Goal: Transaction & Acquisition: Purchase product/service

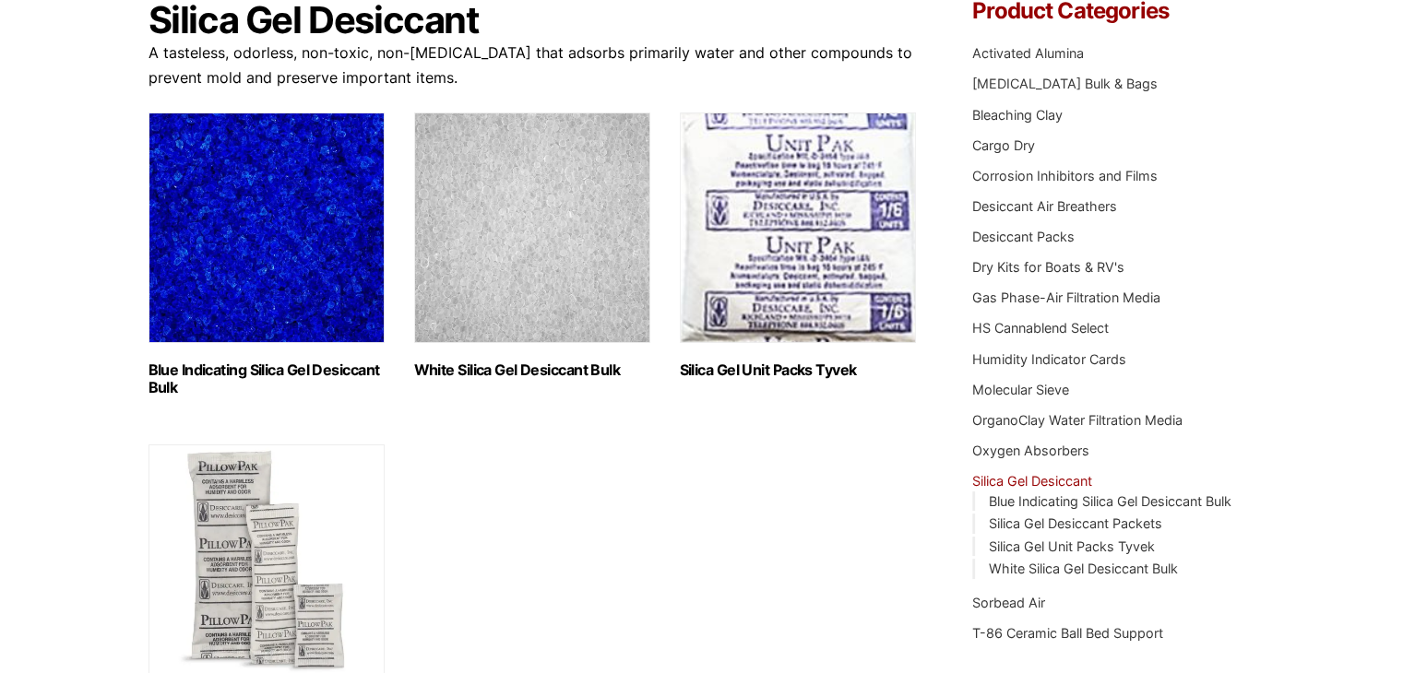
scroll to position [196, 0]
click at [529, 274] on img "Visit product category White Silica Gel Desiccant Bulk" at bounding box center [532, 228] width 236 height 231
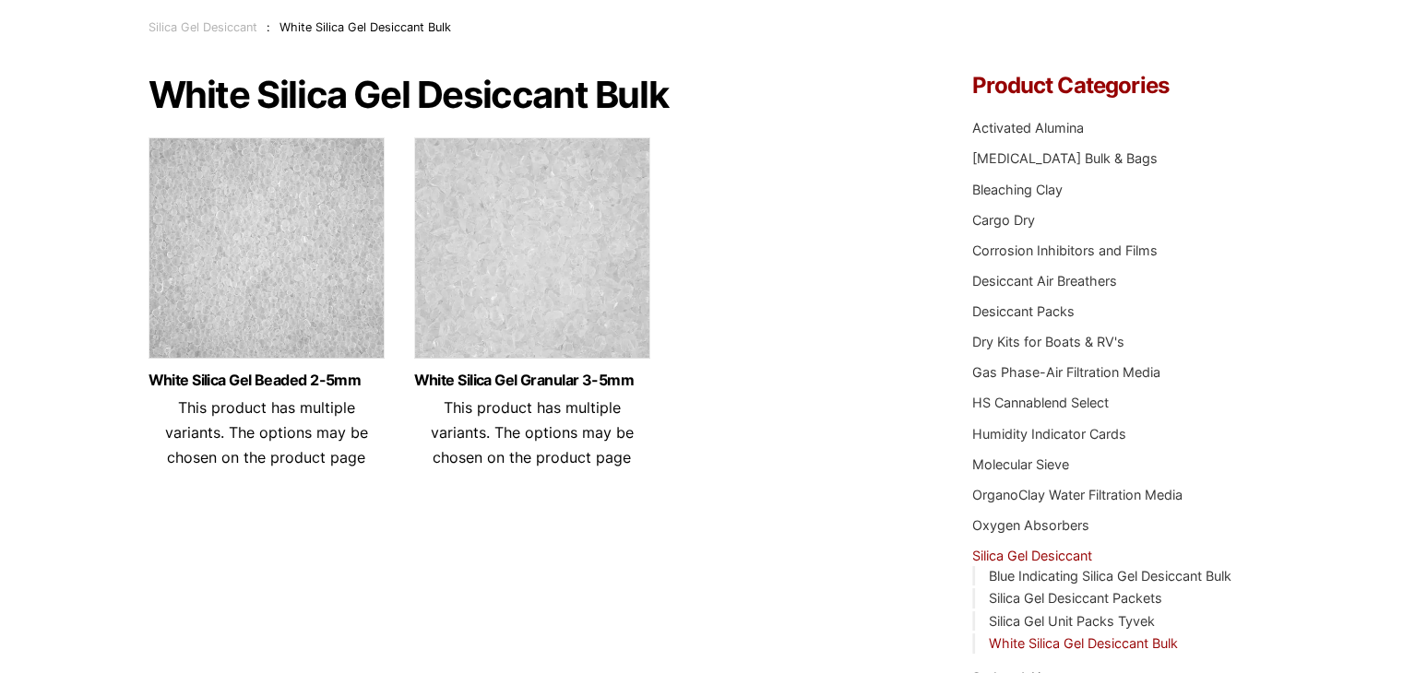
scroll to position [122, 0]
click at [439, 373] on link "White Silica Gel Granular 3-5mm" at bounding box center [532, 381] width 236 height 16
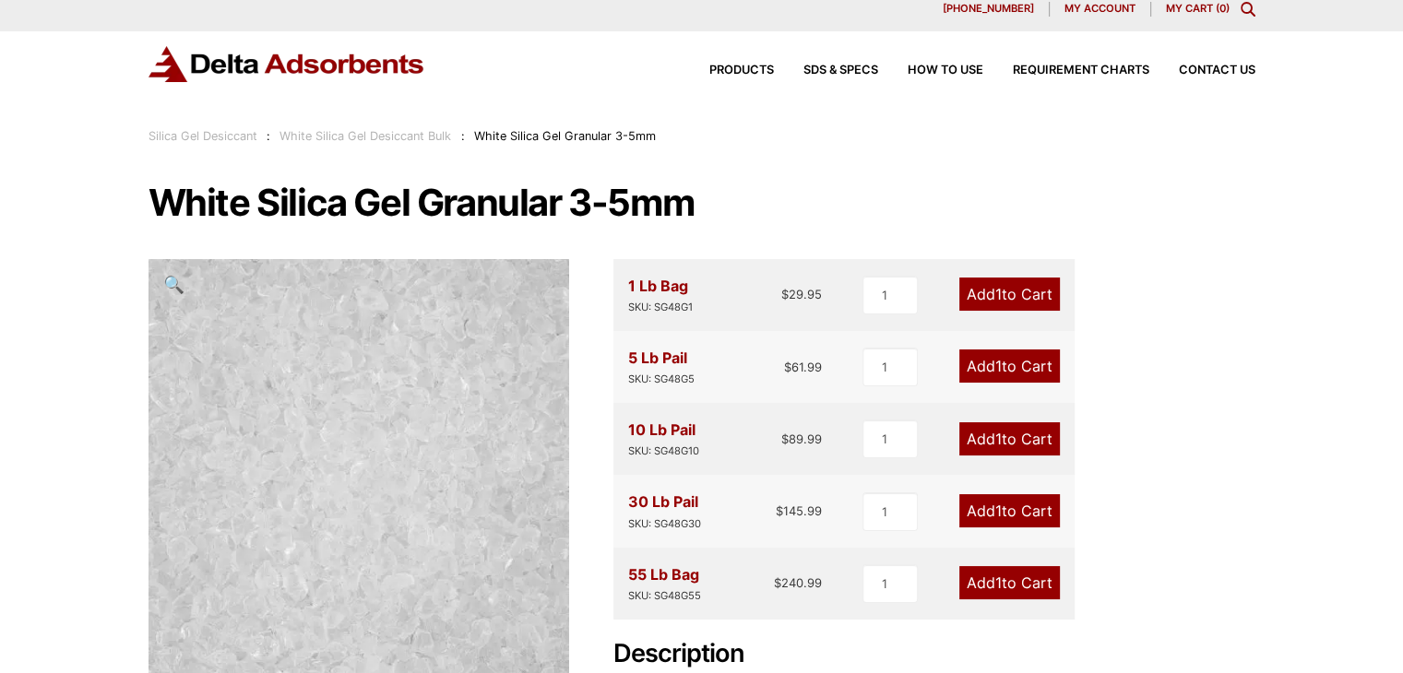
scroll to position [6, 0]
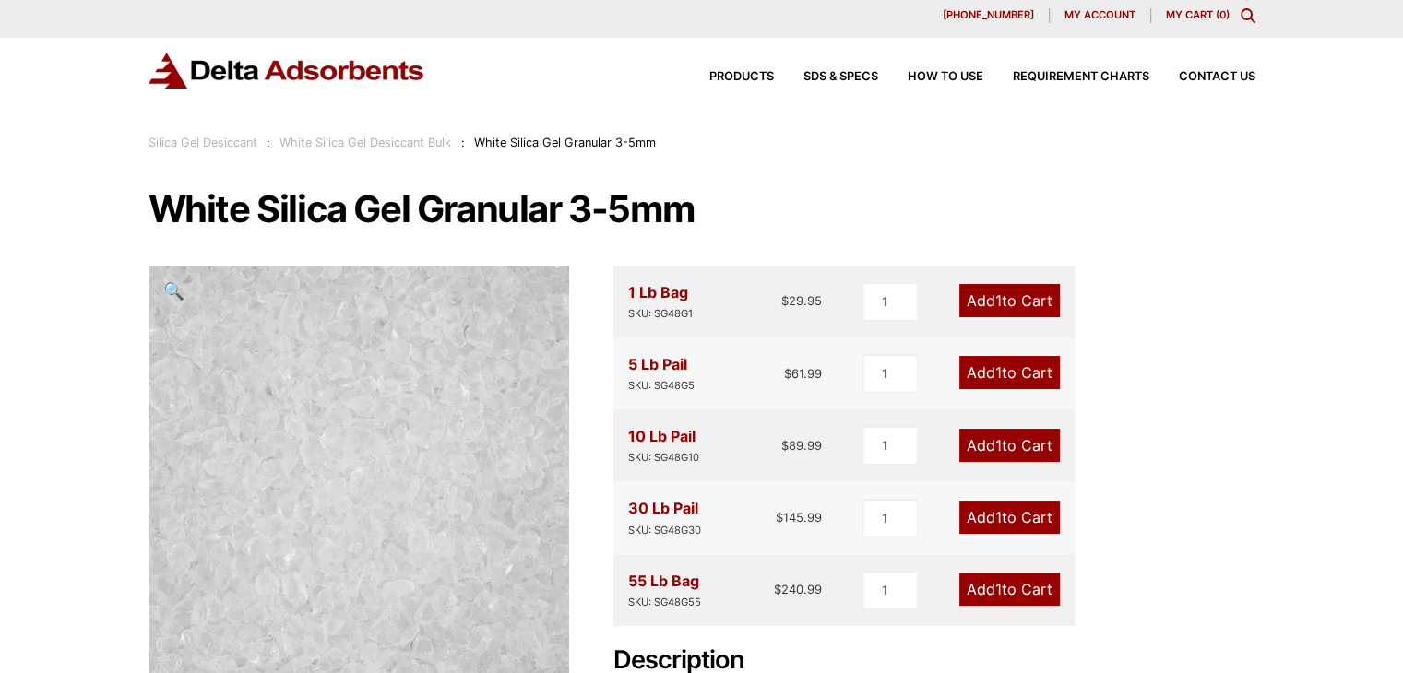
click at [1232, 403] on div "1 Lb Bag SKU: SG48G1 $ 29.95 1 Add 1 to Cart 5 Lb Pail SKU: SG48G5 $ 61.99 1 Ad…" at bounding box center [934, 623] width 642 height 715
